Goal: Task Accomplishment & Management: Complete application form

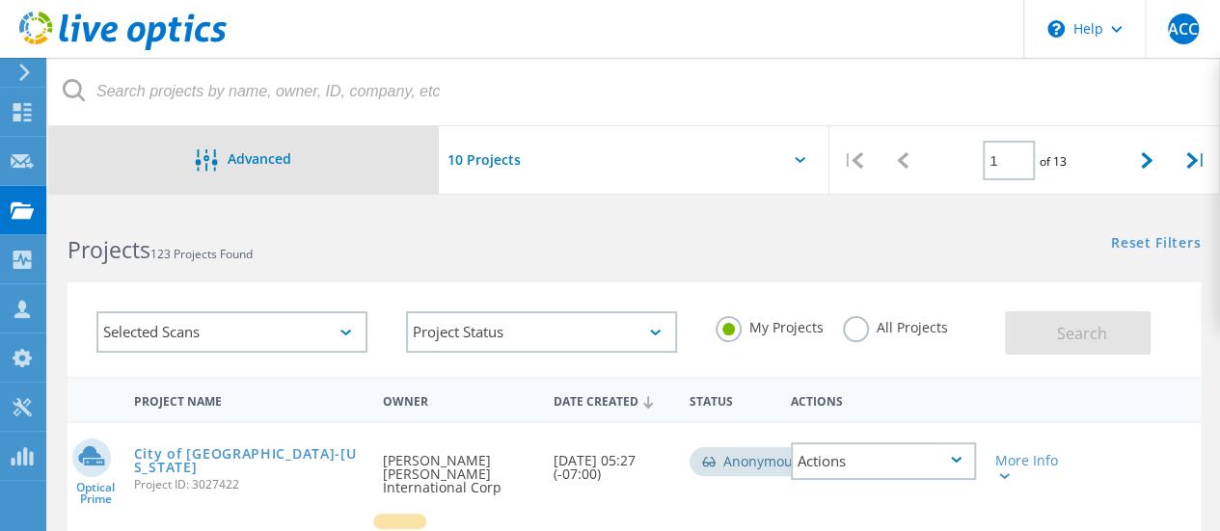
click at [205, 152] on icon at bounding box center [207, 160] width 22 height 22
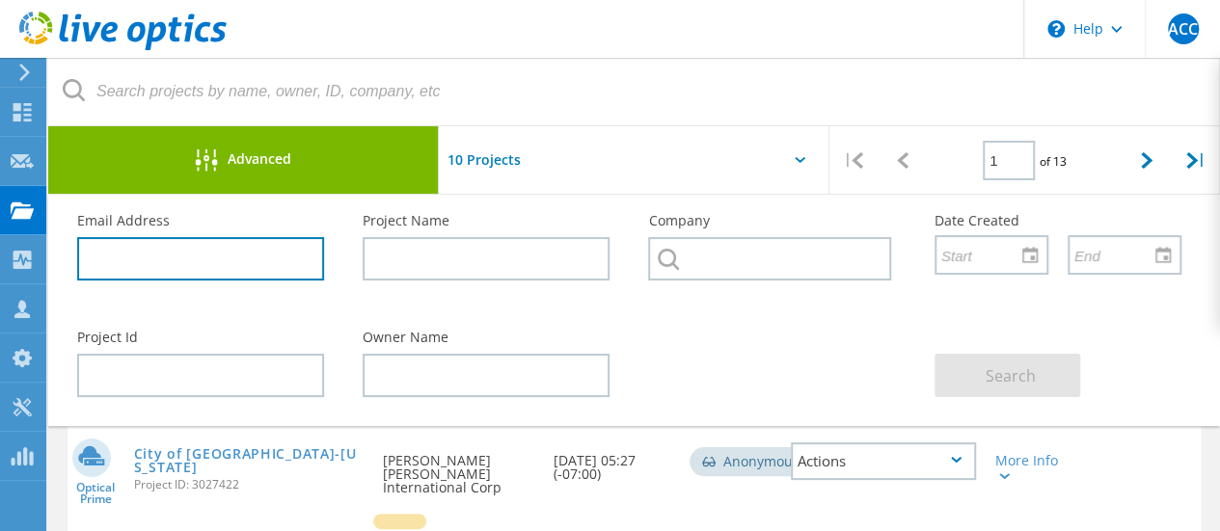
click at [227, 253] on input "text" at bounding box center [200, 258] width 247 height 43
paste input "jwiegel@aerod806.org"
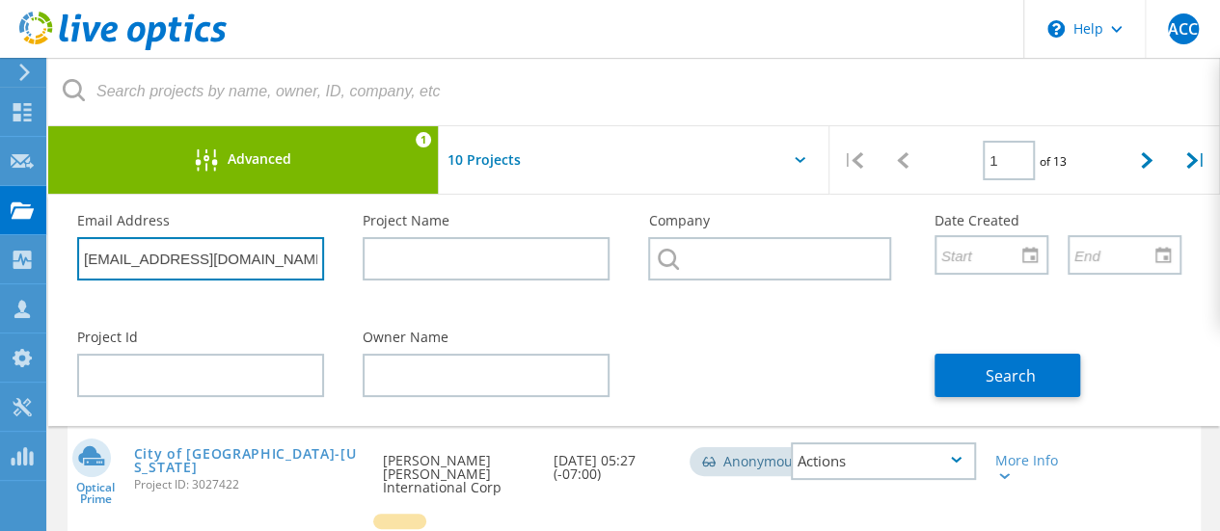
type input "jwiegel@aerod806.org"
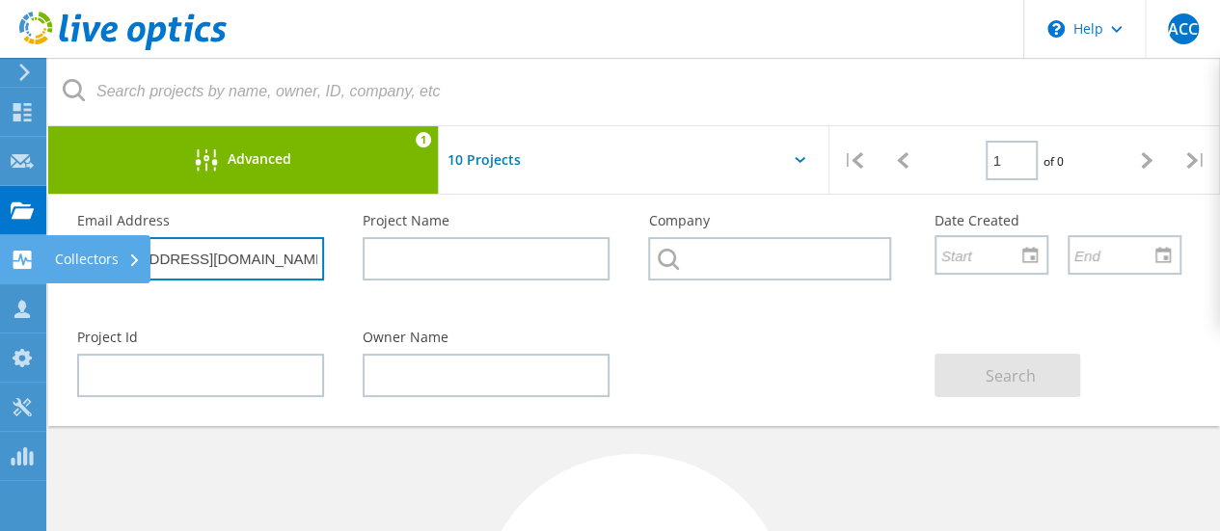
drag, startPoint x: 276, startPoint y: 263, endPoint x: 44, endPoint y: 273, distance: 231.7
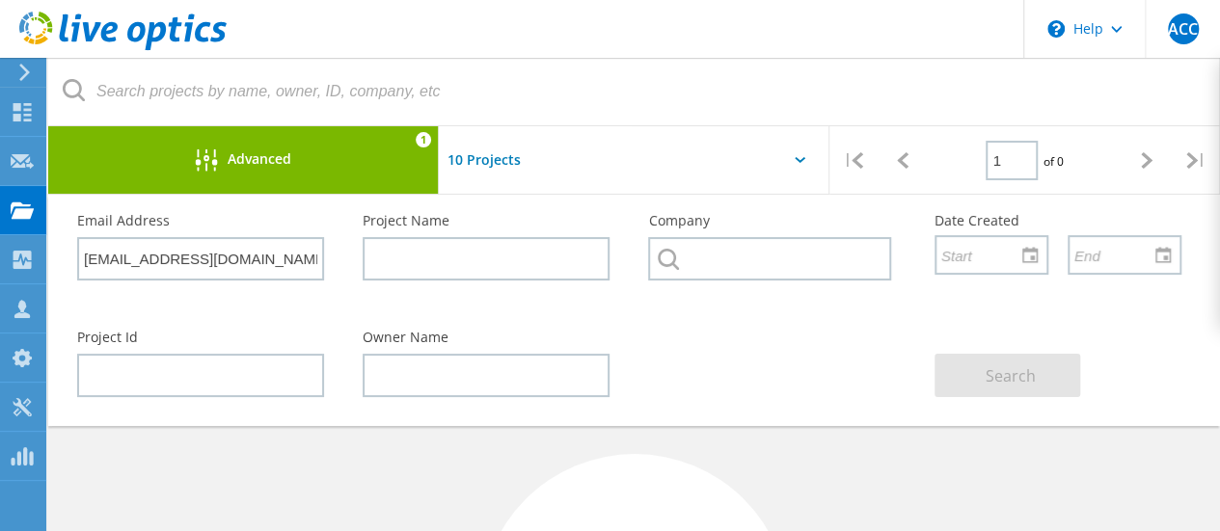
drag, startPoint x: 708, startPoint y: 452, endPoint x: 719, endPoint y: 468, distance: 19.3
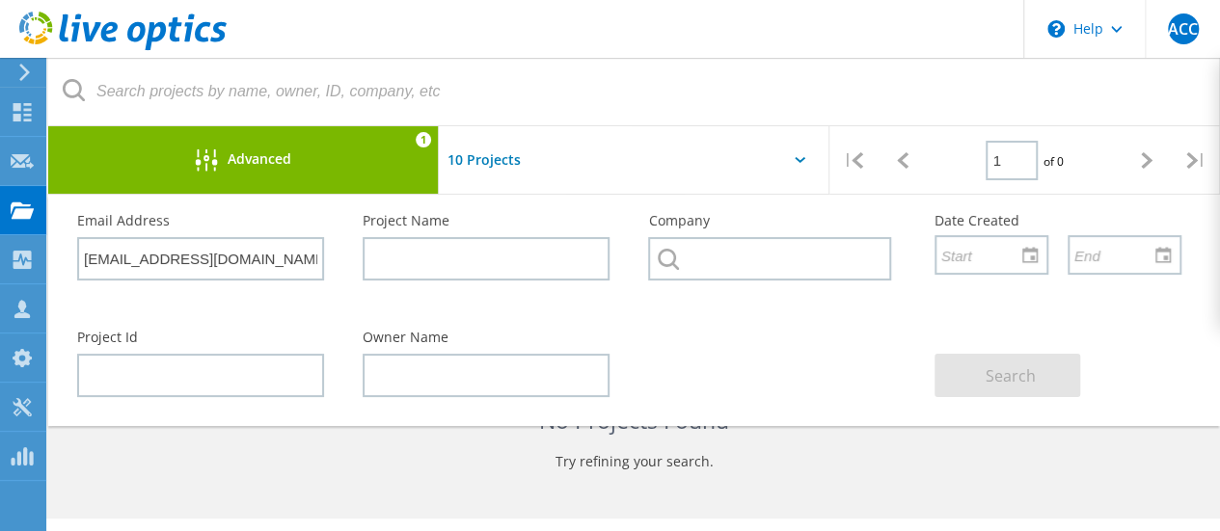
scroll to position [386, 0]
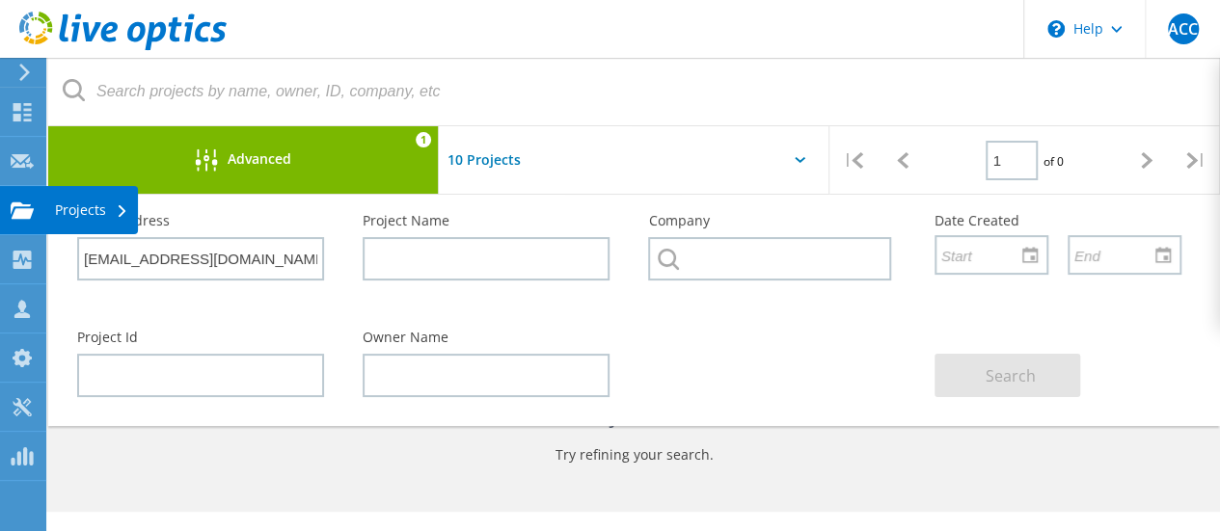
click at [17, 213] on use at bounding box center [22, 210] width 23 height 16
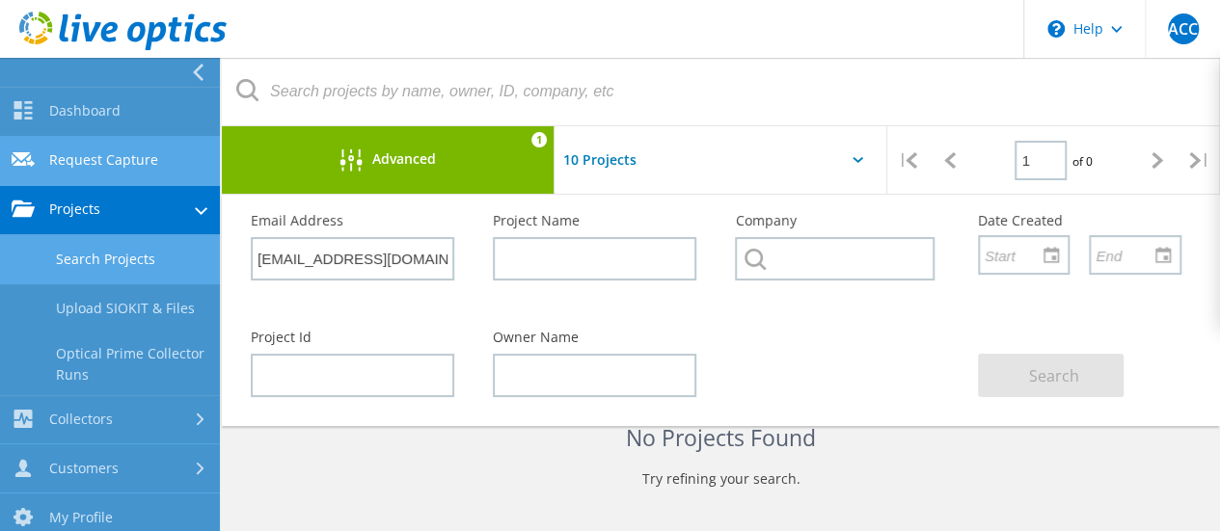
click at [100, 173] on link "Request Capture" at bounding box center [110, 161] width 220 height 49
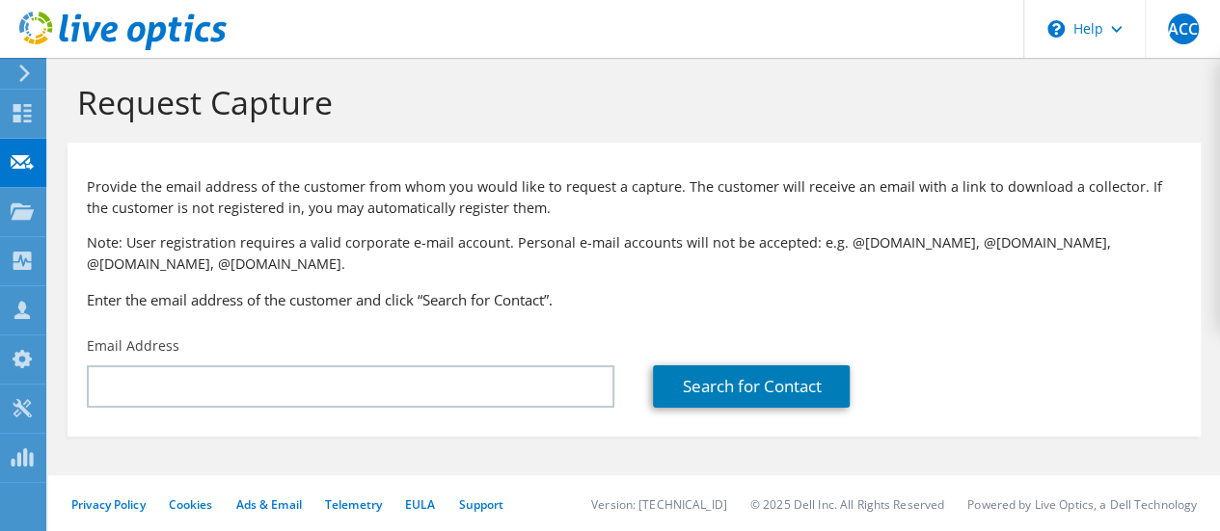
scroll to position [10, 0]
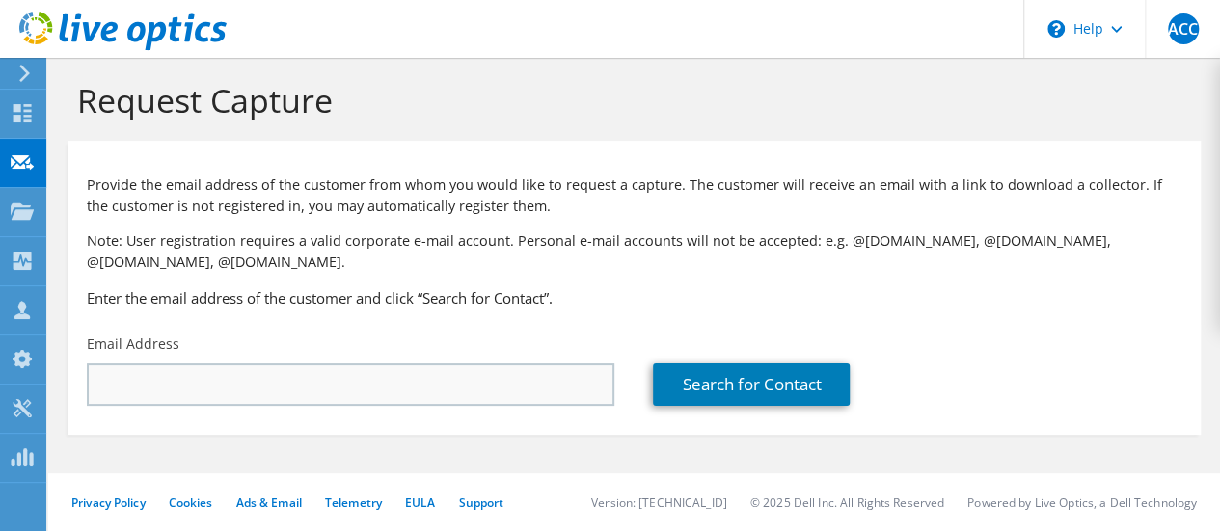
click at [303, 360] on div "Email Address" at bounding box center [351, 370] width 566 height 91
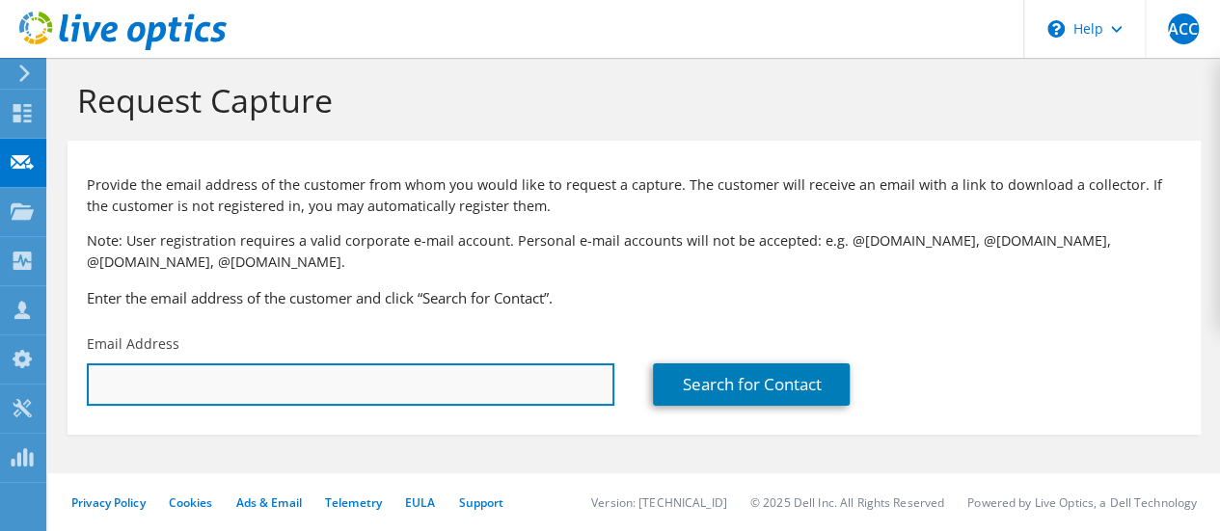
click at [304, 373] on input "text" at bounding box center [351, 385] width 528 height 42
paste input "[EMAIL_ADDRESS][DOMAIN_NAME]"
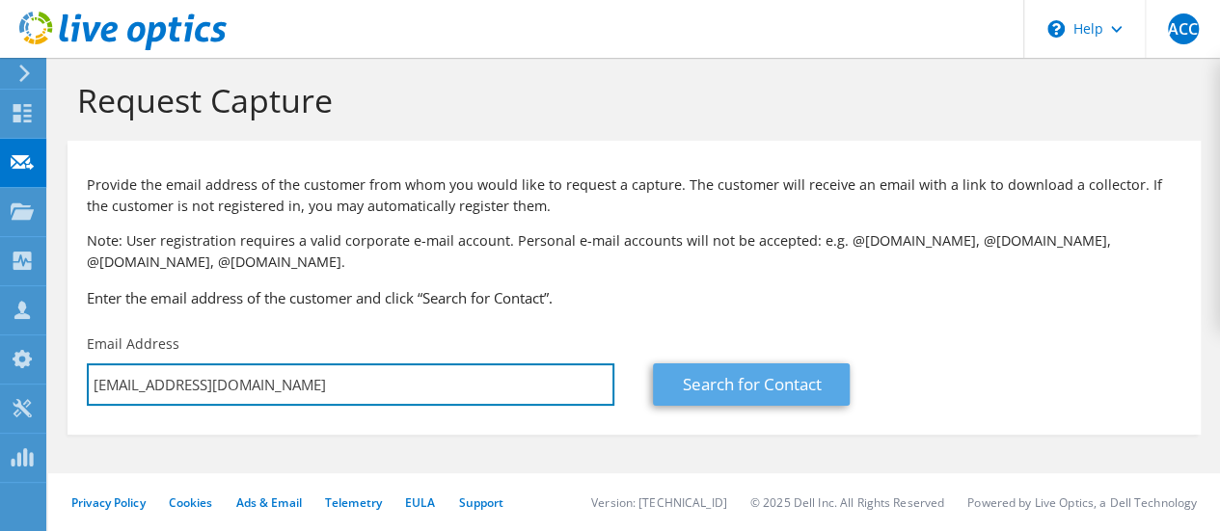
type input "[EMAIL_ADDRESS][DOMAIN_NAME]"
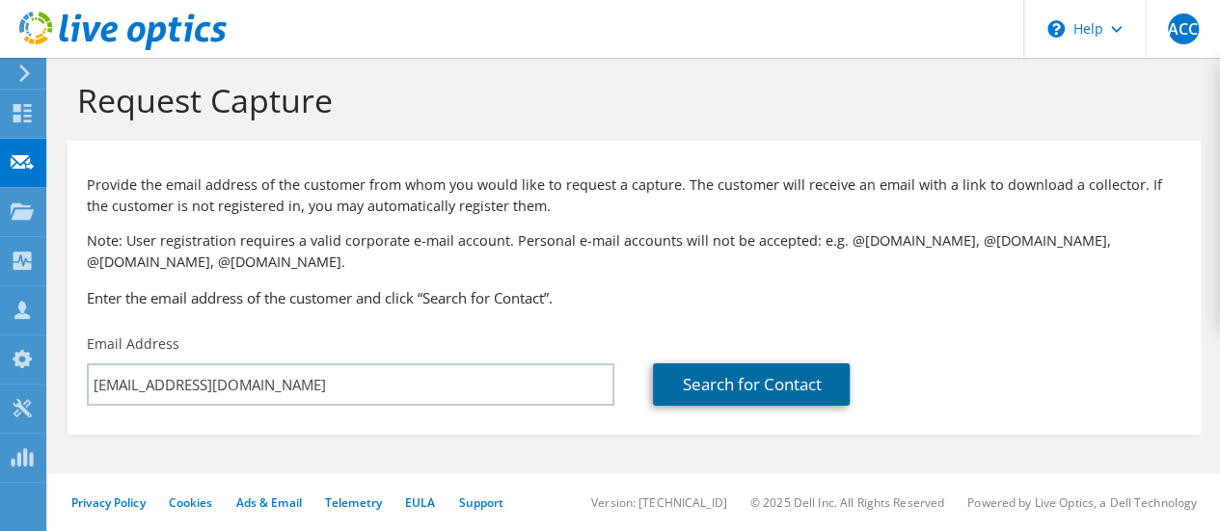
click at [702, 367] on link "Search for Contact" at bounding box center [751, 385] width 197 height 42
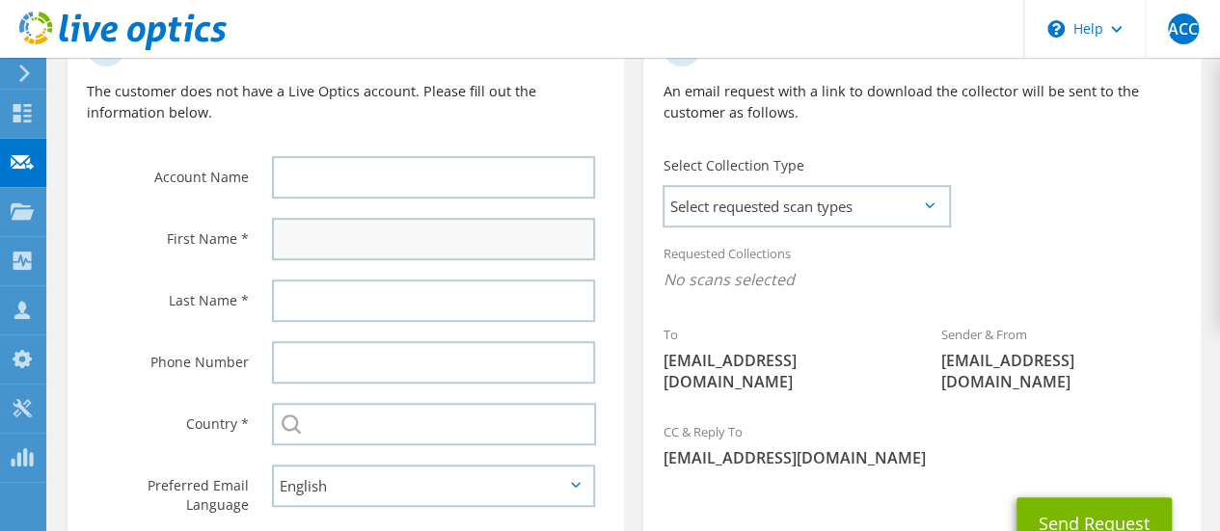
scroll to position [482, 0]
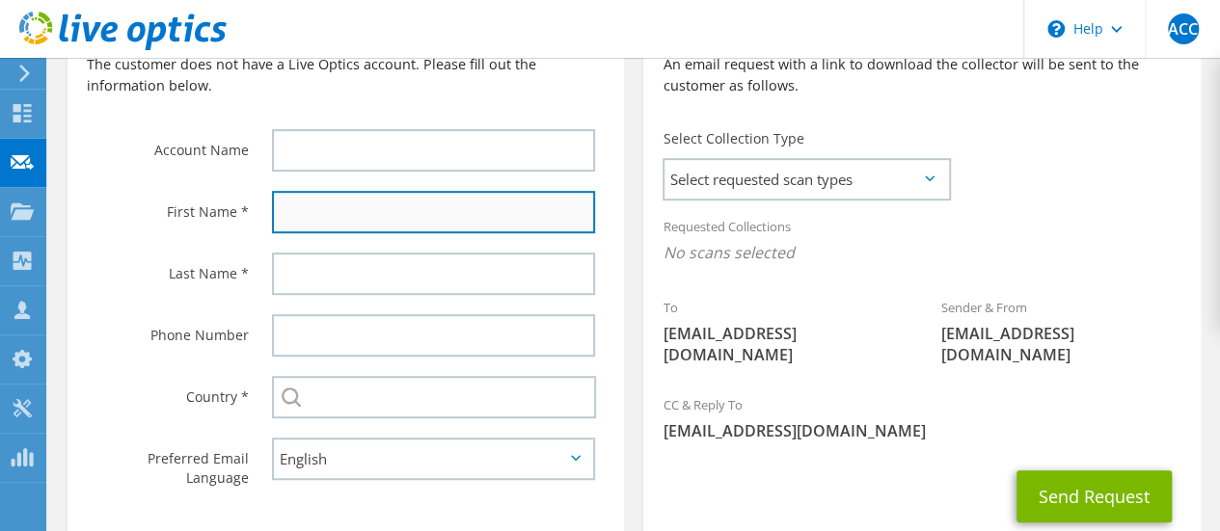
click at [347, 226] on input "text" at bounding box center [433, 212] width 323 height 42
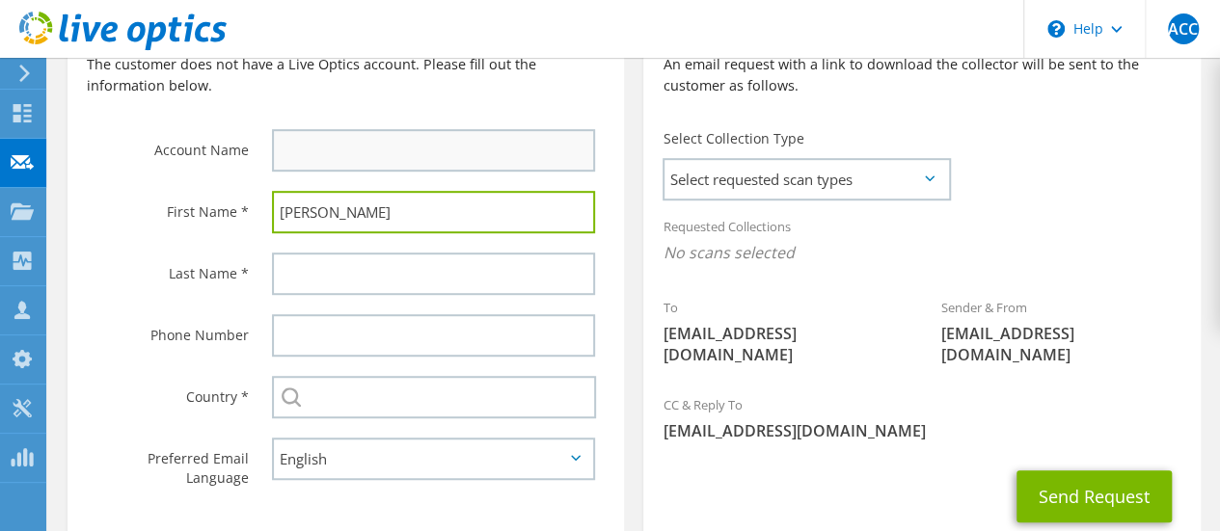
type input "Jason"
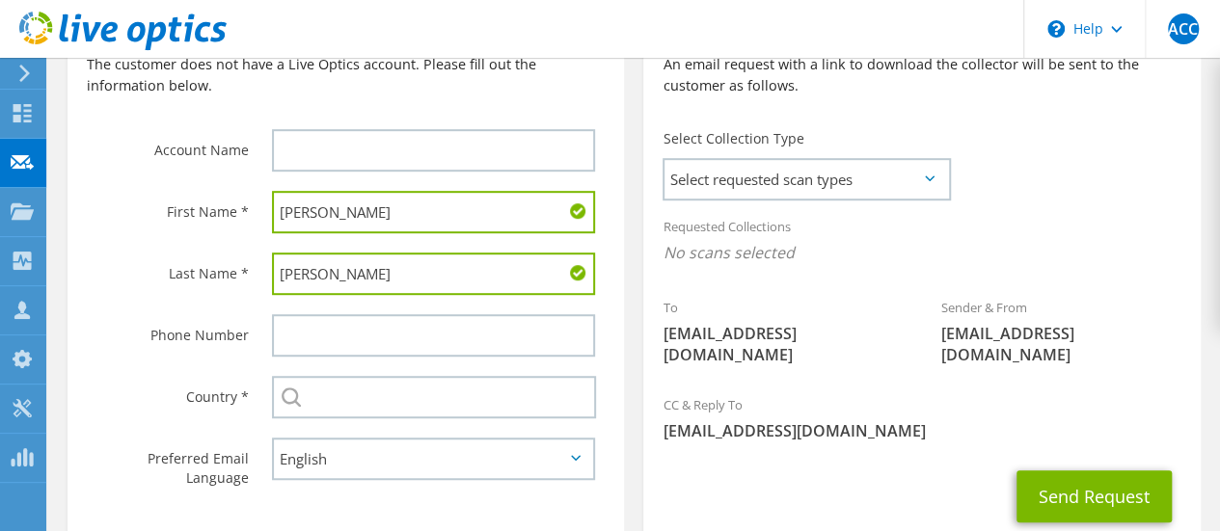
type input "Wiegel"
click at [341, 149] on input "text" at bounding box center [433, 150] width 323 height 42
click at [407, 148] on input "text" at bounding box center [433, 150] width 323 height 42
paste input "IL-City of Burbank A.E.R.O Special Education Cooperative School District (BAS)"
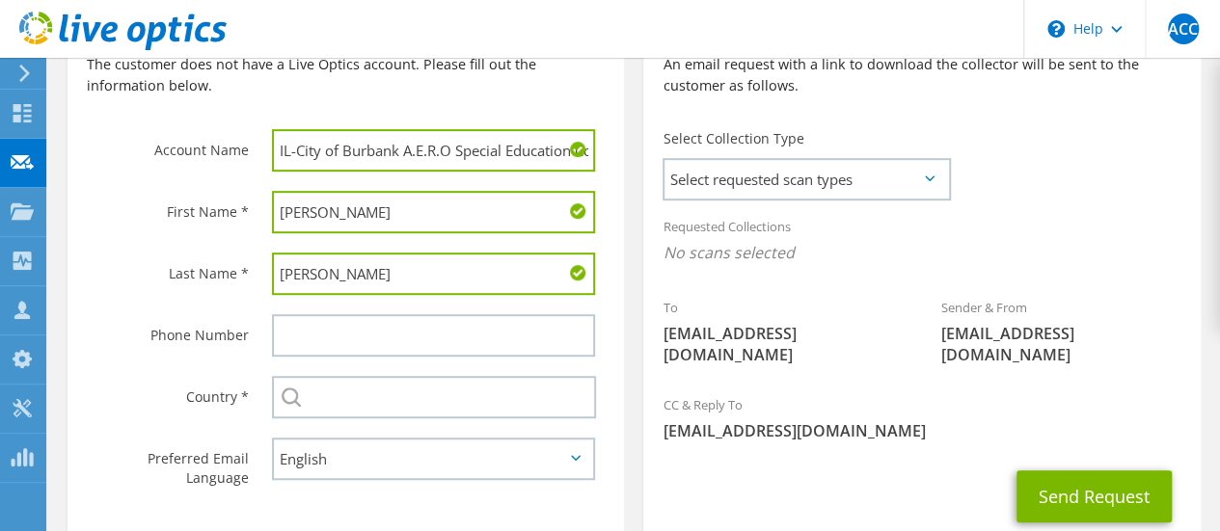
scroll to position [0, 209]
type input "IL-City of Burbank A.E.R.O Special Education Cooperative School District (BAS)"
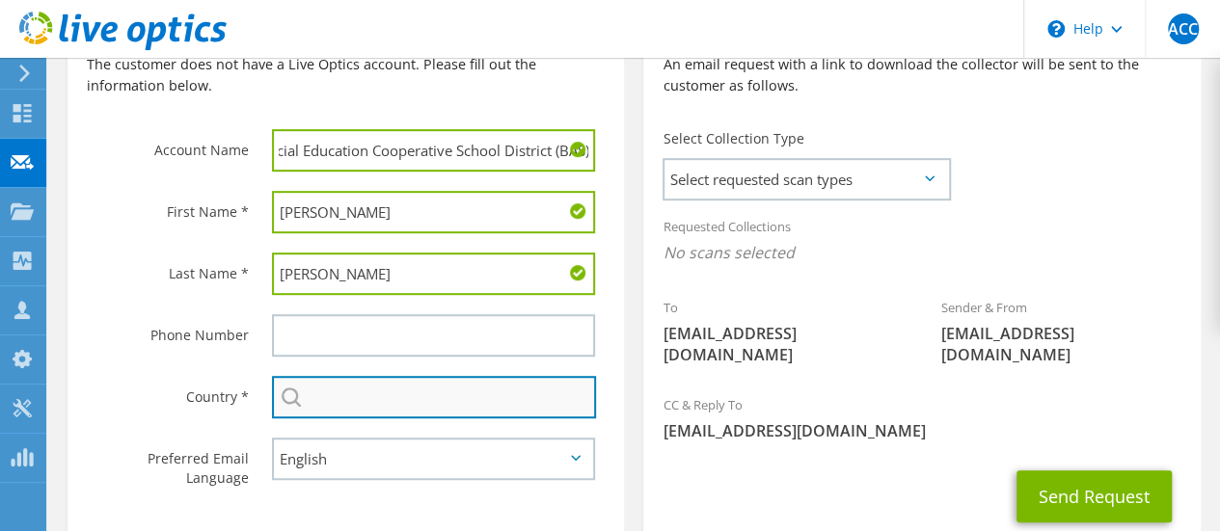
scroll to position [0, 0]
click at [357, 406] on input "text" at bounding box center [434, 397] width 324 height 42
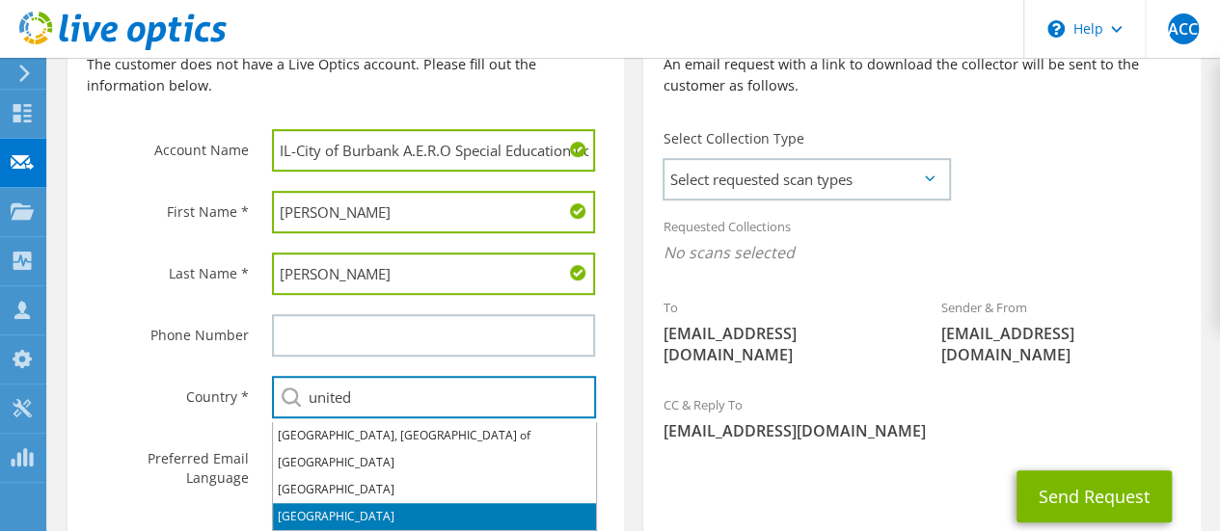
drag, startPoint x: 387, startPoint y: 518, endPoint x: 420, endPoint y: 495, distance: 40.9
click at [387, 518] on li "United States" at bounding box center [434, 516] width 323 height 27
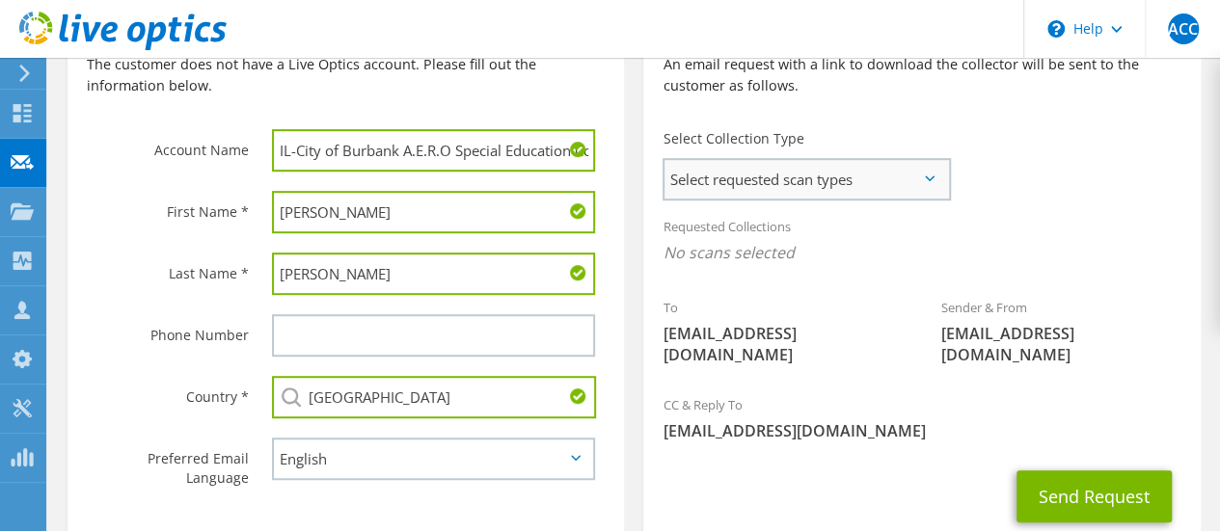
type input "United States"
click at [921, 168] on span "Select requested scan types" at bounding box center [806, 179] width 284 height 39
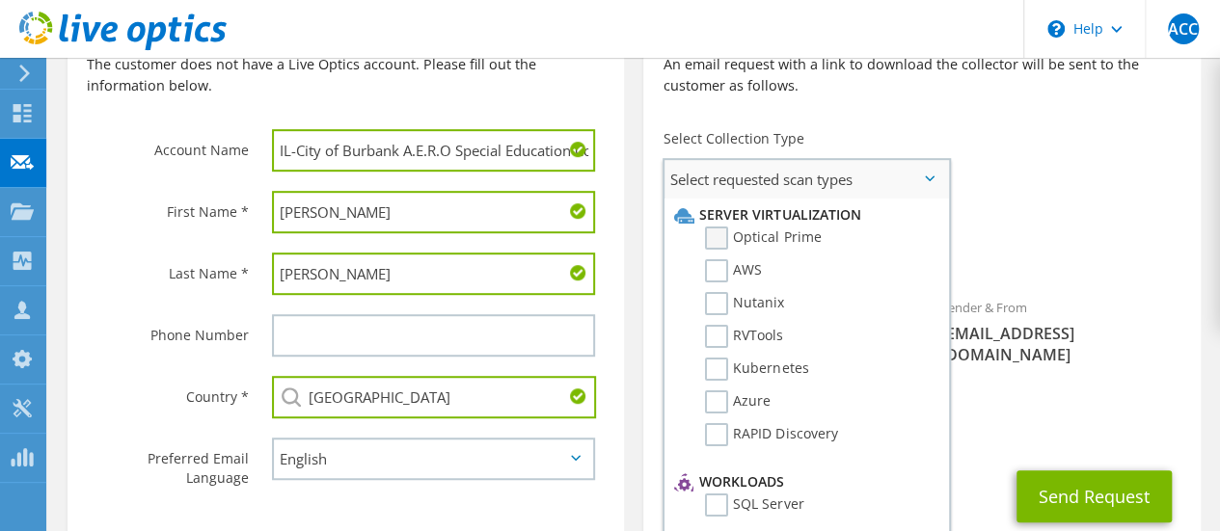
click at [735, 240] on label "Optical Prime" at bounding box center [763, 238] width 116 height 23
click at [0, 0] on input "Optical Prime" at bounding box center [0, 0] width 0 height 0
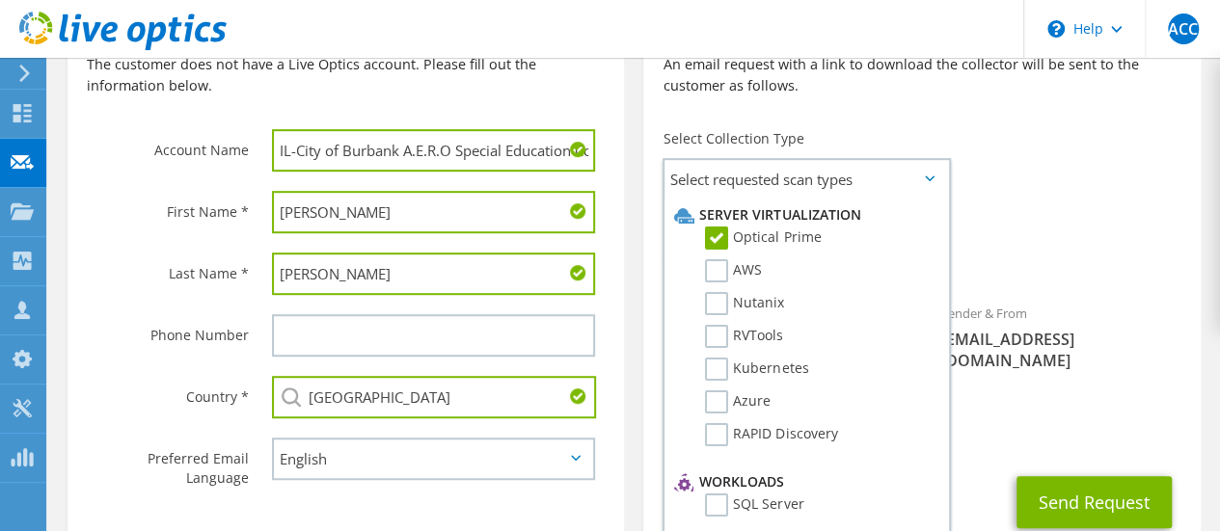
click at [1007, 165] on div "To jwiegel@aerod806.org Sender & From liveoptics@liveoptics.com" at bounding box center [921, 190] width 556 height 399
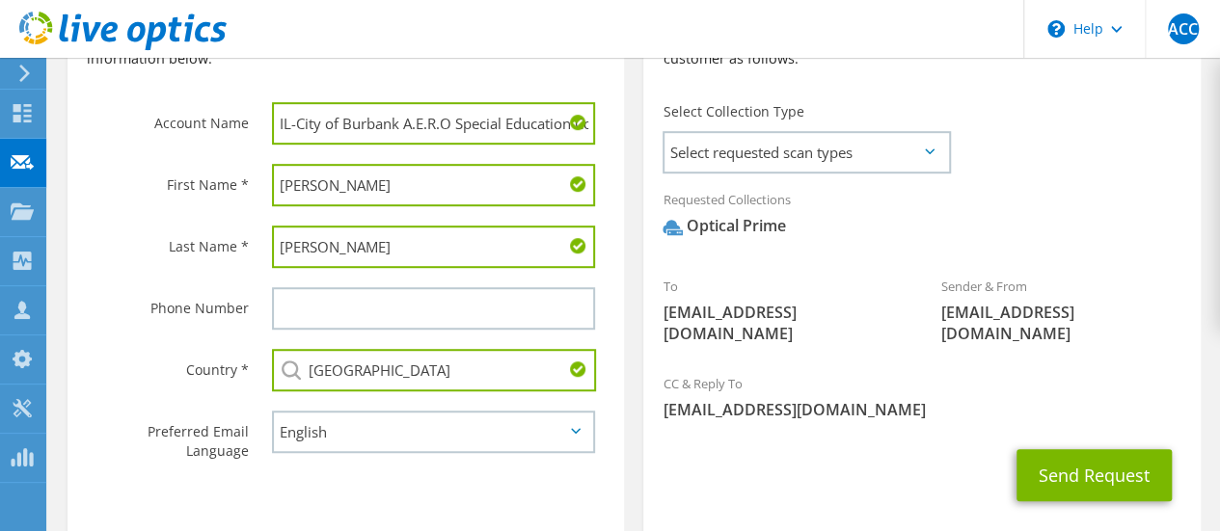
scroll to position [482, 0]
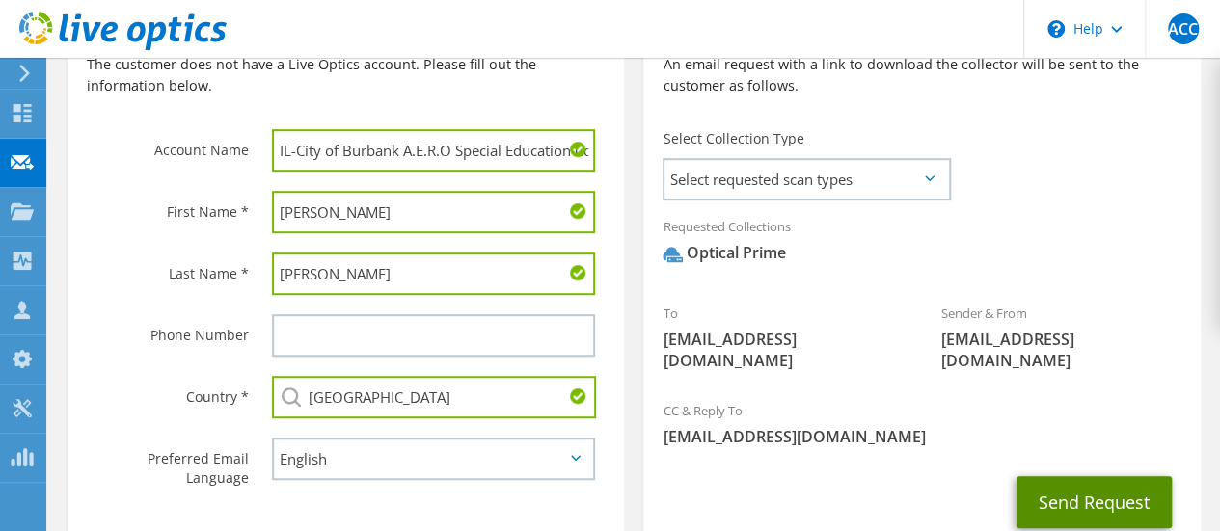
click at [1072, 489] on button "Send Request" at bounding box center [1093, 502] width 155 height 52
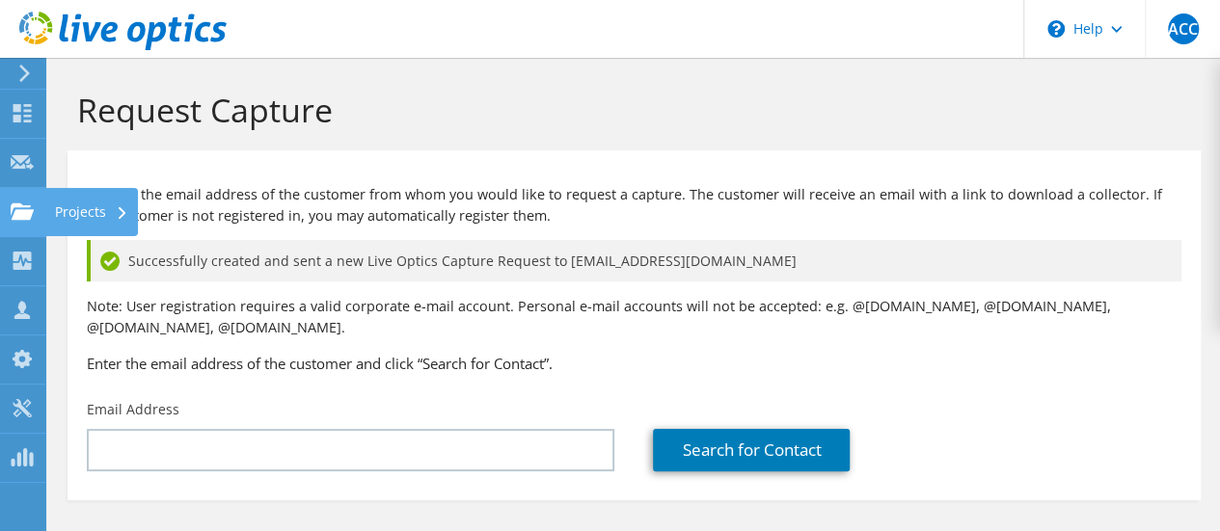
click at [30, 217] on use at bounding box center [22, 211] width 23 height 16
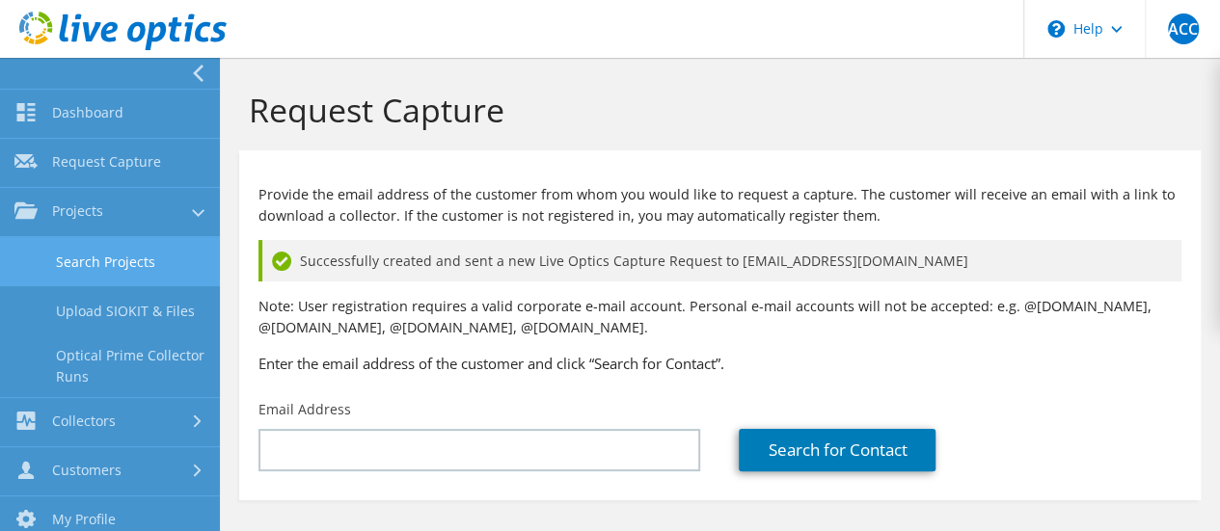
click at [57, 257] on link "Search Projects" at bounding box center [110, 261] width 220 height 49
